Goal: Navigation & Orientation: Find specific page/section

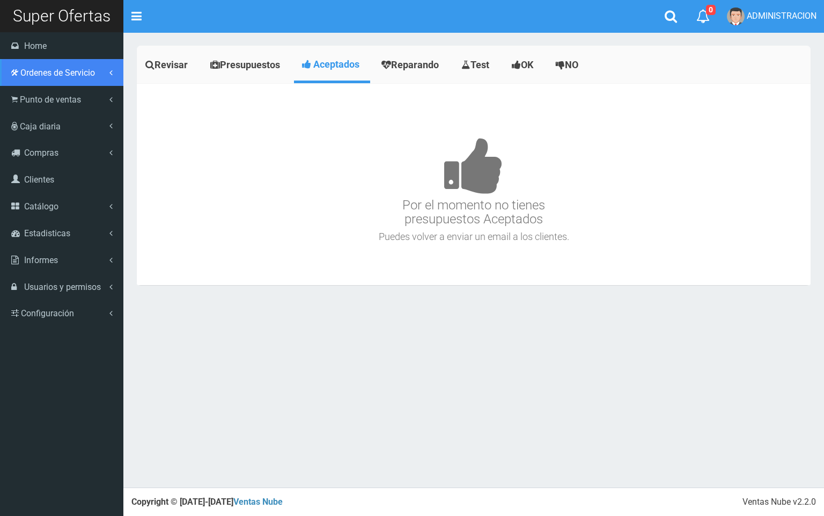
click at [29, 79] on link "Ordenes de Servicio" at bounding box center [61, 72] width 123 height 27
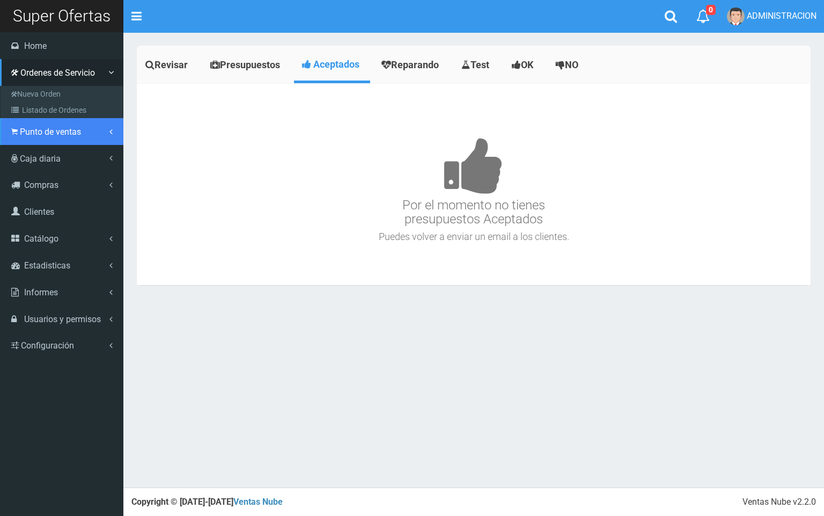
click at [50, 139] on link "Punto de ventas" at bounding box center [61, 131] width 123 height 27
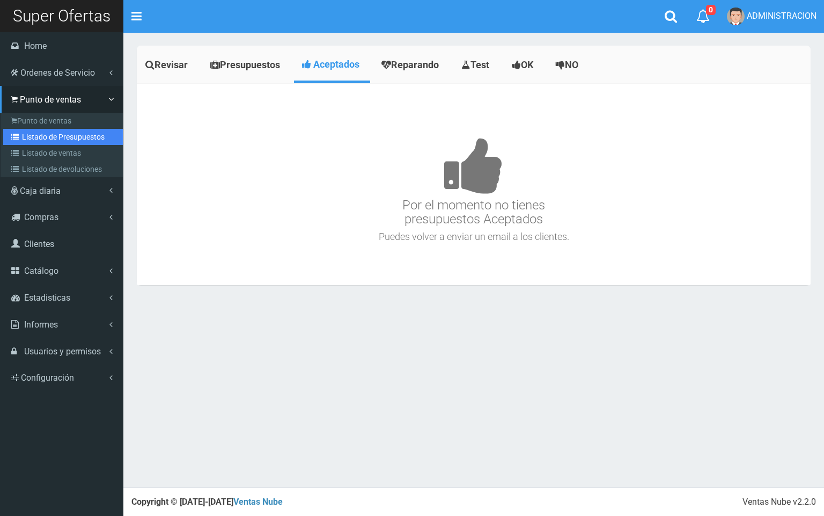
click at [50, 139] on link "Listado de Presupuestos" at bounding box center [63, 137] width 120 height 16
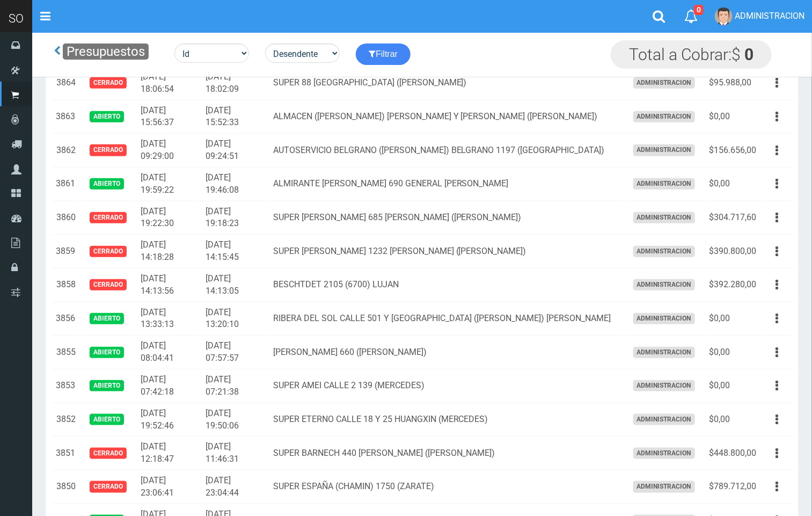
scroll to position [368, 0]
